Goal: Information Seeking & Learning: Learn about a topic

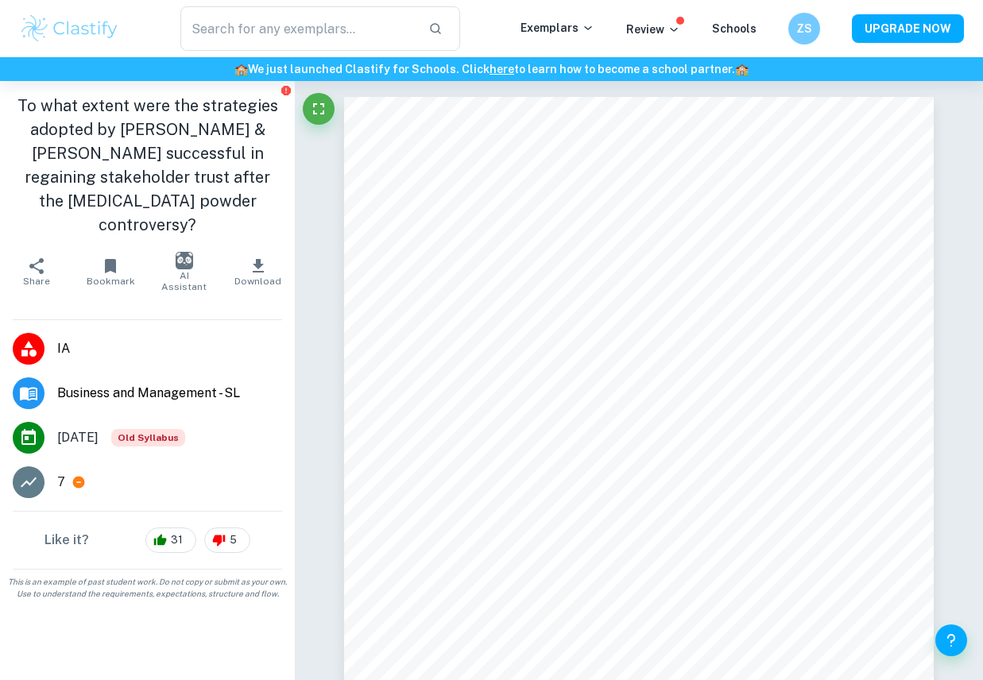
scroll to position [2797, 0]
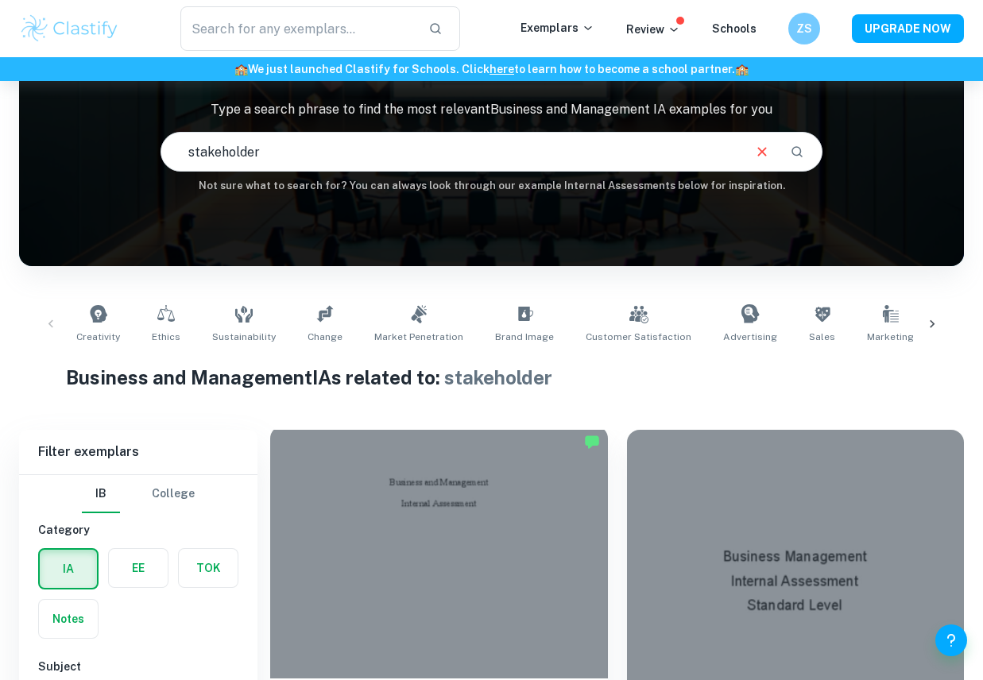
scroll to position [353, 0]
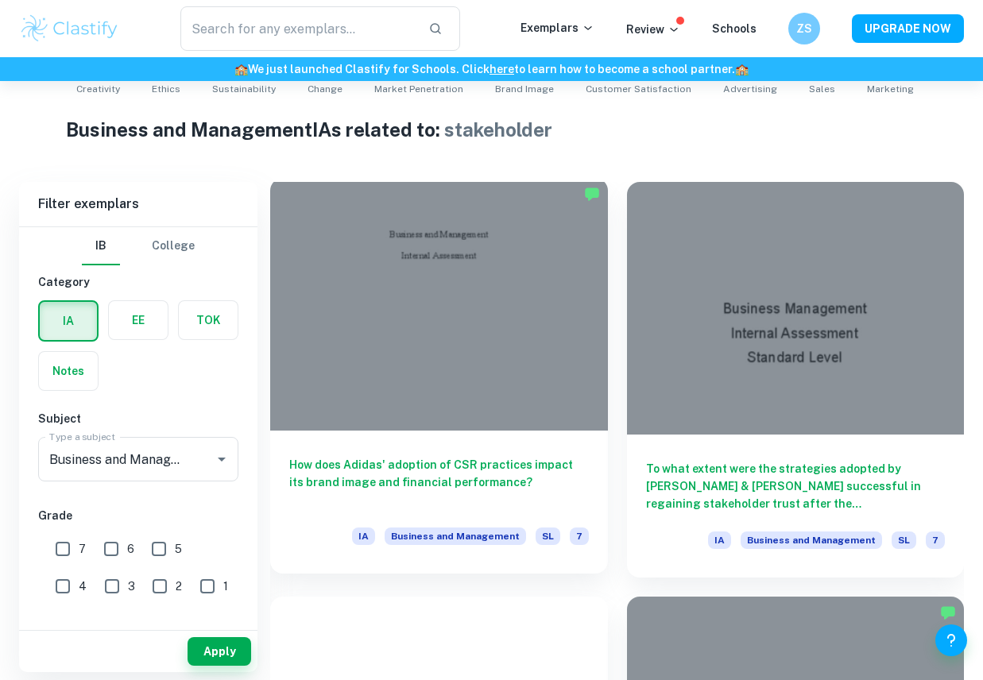
click at [423, 389] on div at bounding box center [439, 304] width 338 height 253
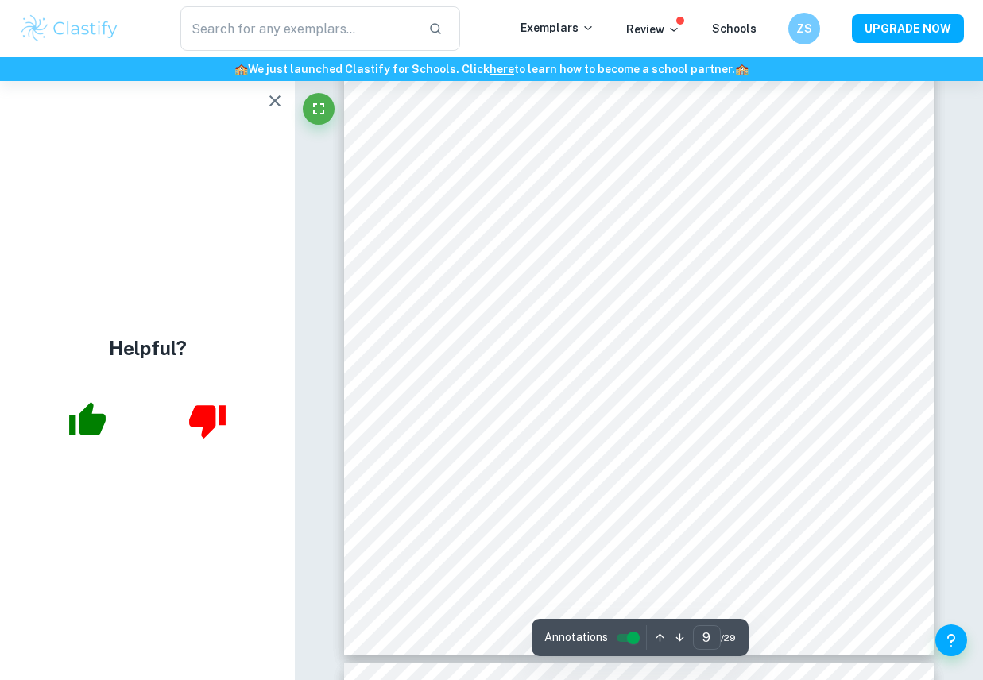
scroll to position [7695, 0]
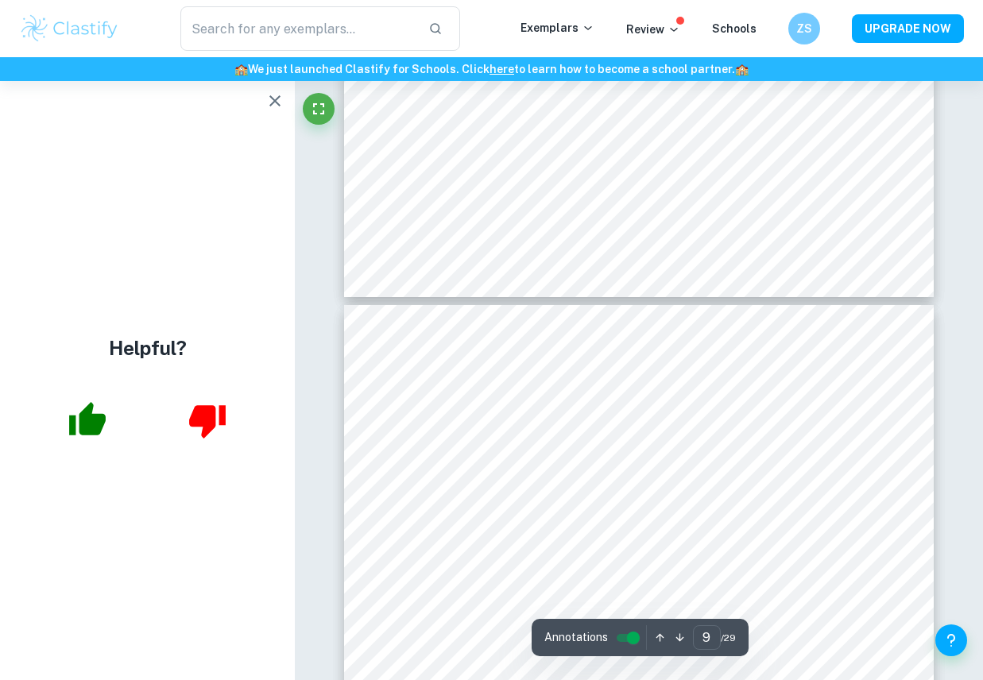
type input "10"
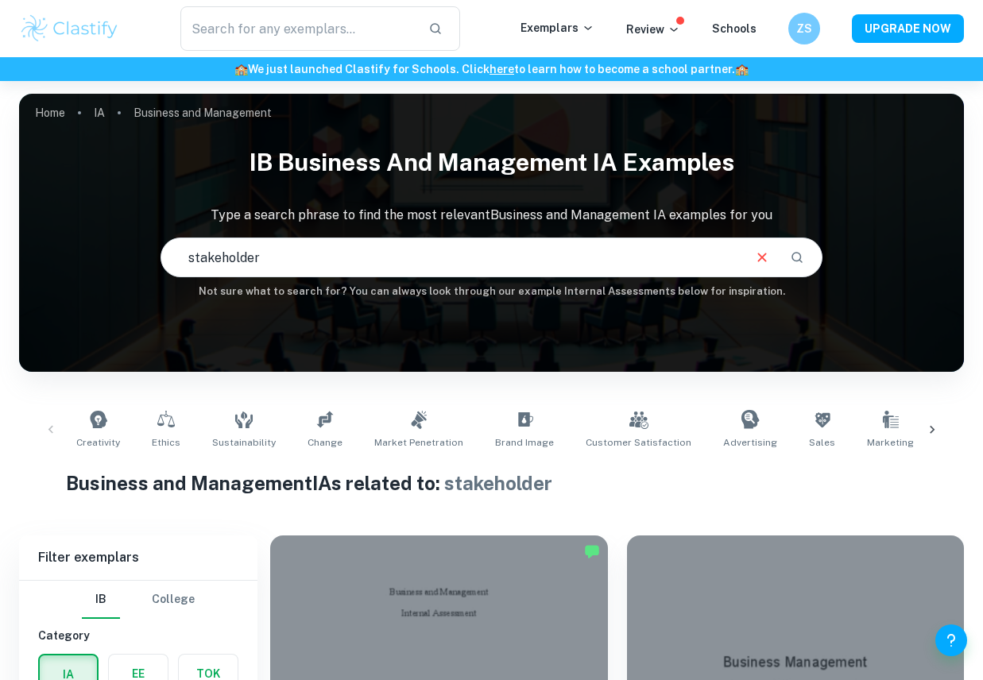
click at [427, 265] on input "stakeholder" at bounding box center [450, 257] width 578 height 44
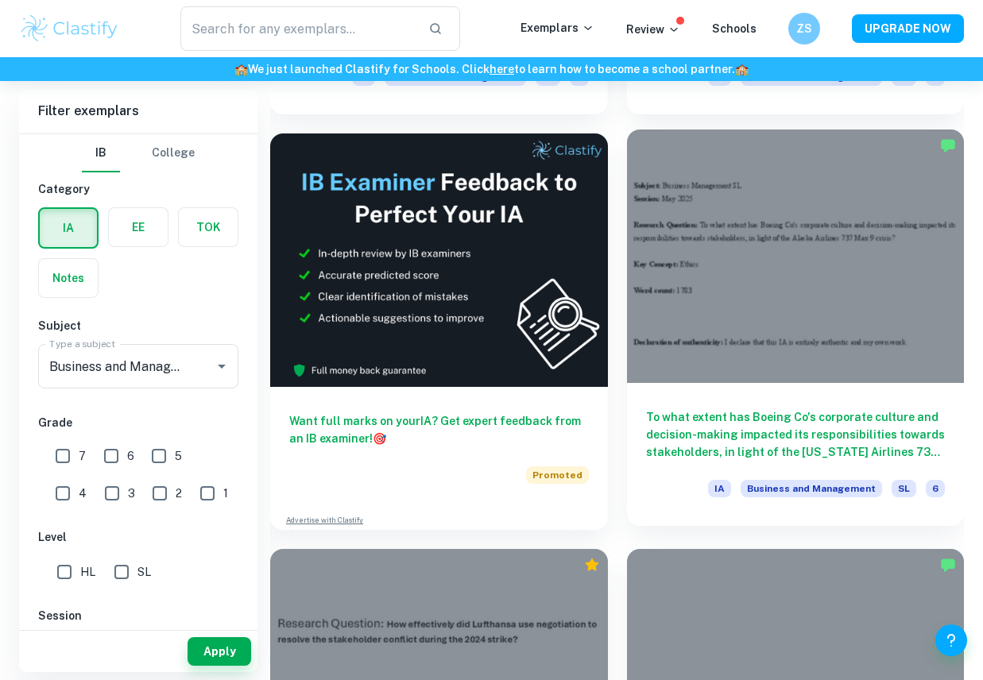
scroll to position [818, 0]
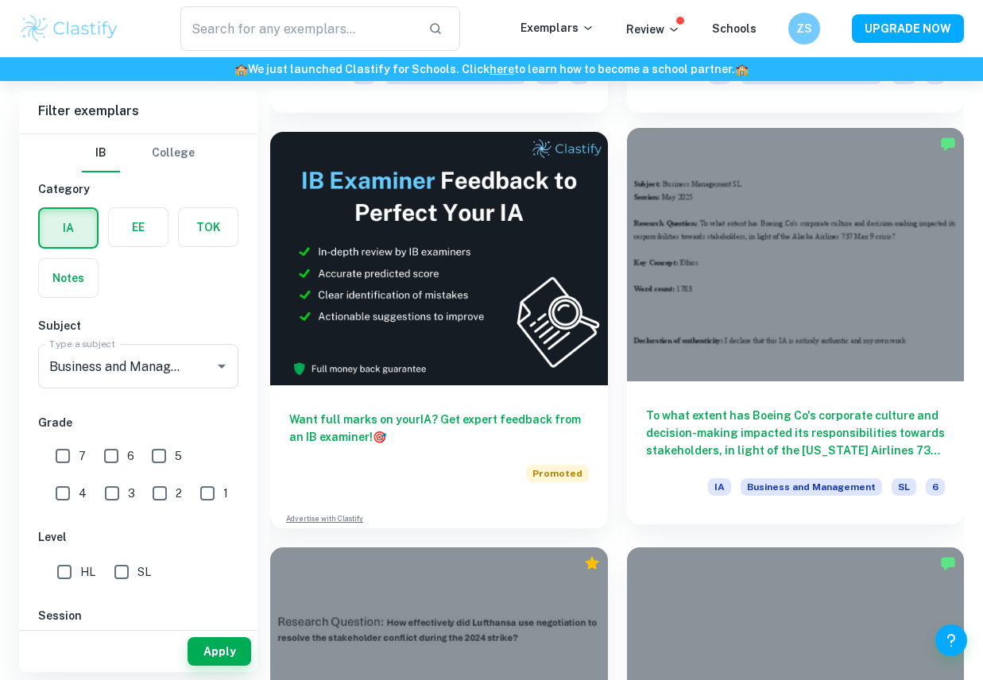
click at [795, 431] on h6 "To what extent has Boeing Co's corporate culture and decision-making impacted i…" at bounding box center [795, 433] width 299 height 52
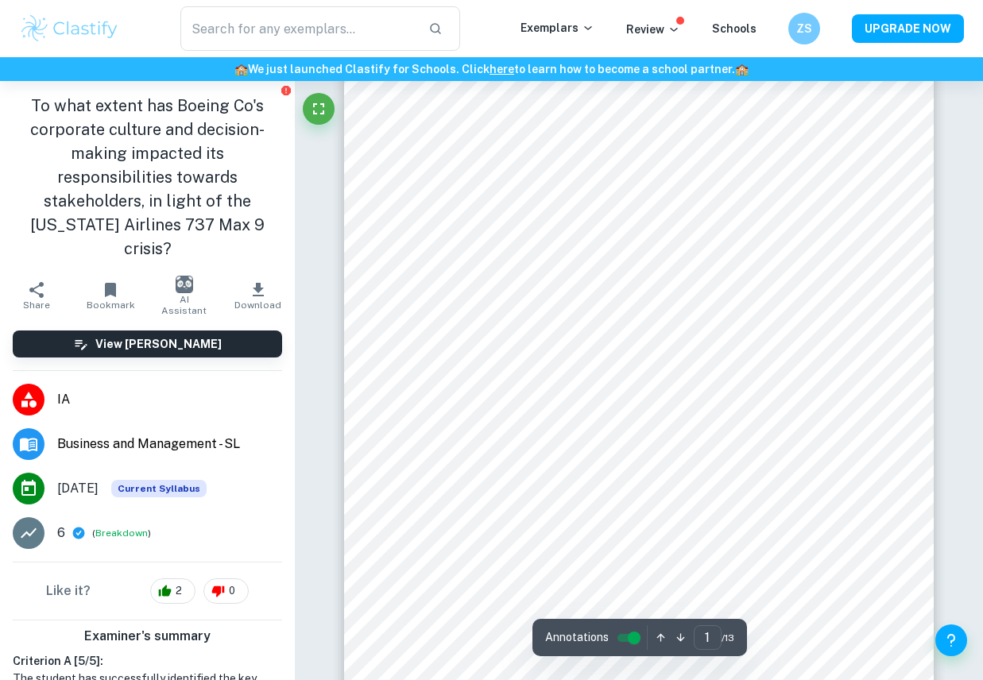
scroll to position [129, 0]
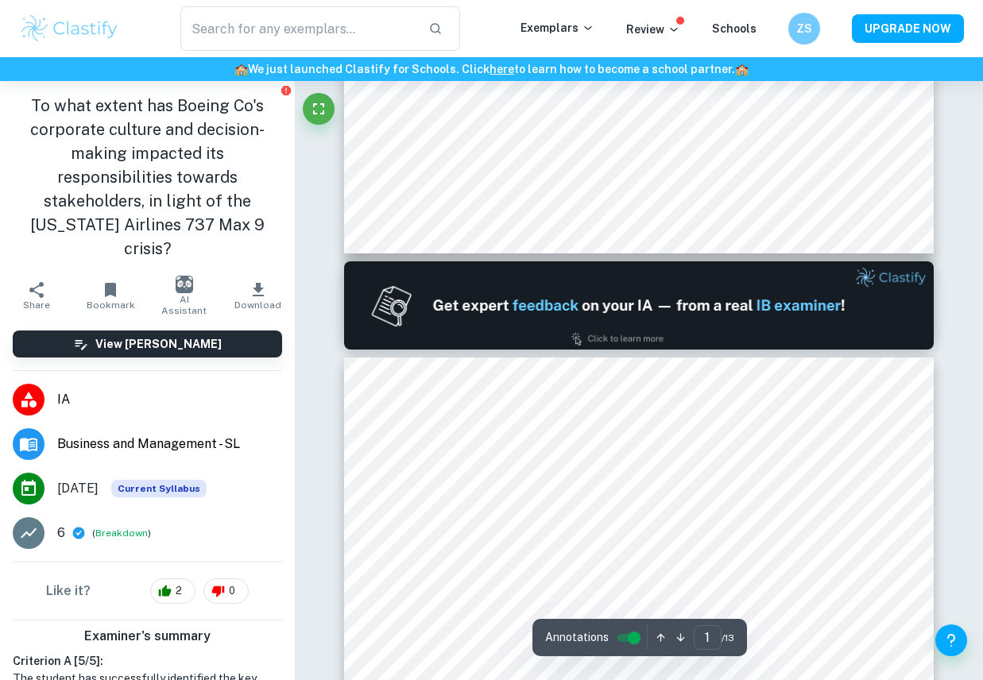
type input "2"
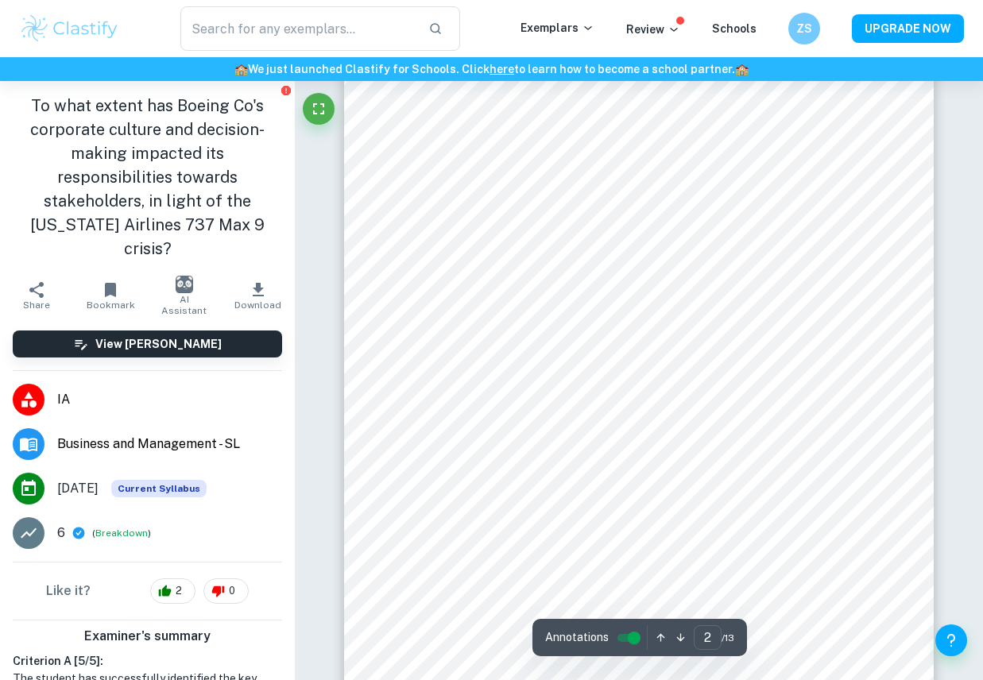
scroll to position [960, 0]
